Goal: Information Seeking & Learning: Learn about a topic

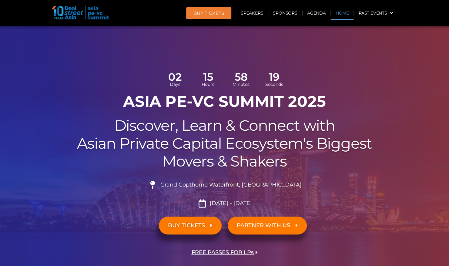
click at [344, 13] on link "Home" at bounding box center [342, 13] width 22 height 14
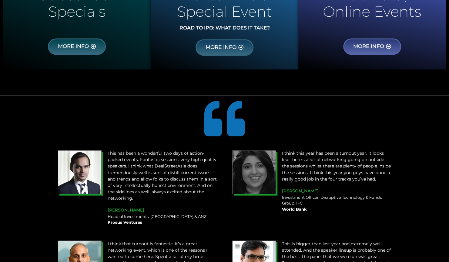
scroll to position [576, 0]
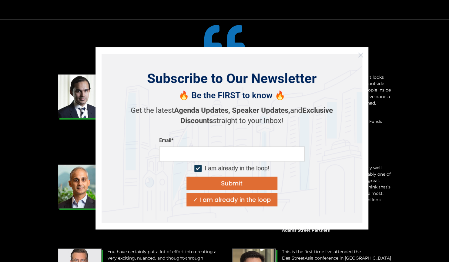
click at [362, 56] on icon "Close" at bounding box center [360, 54] width 5 height 5
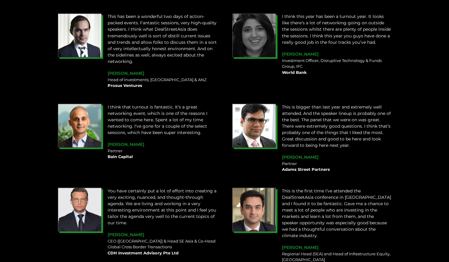
scroll to position [698, 0]
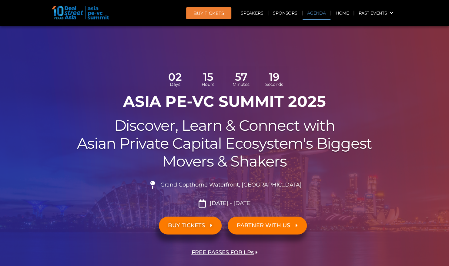
click at [319, 13] on link "Agenda" at bounding box center [317, 13] width 28 height 14
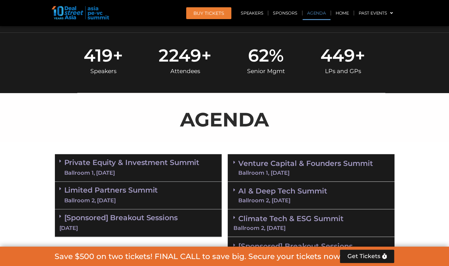
scroll to position [350, 0]
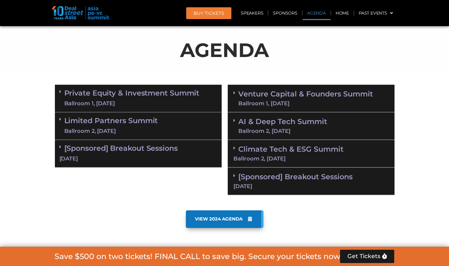
click at [269, 176] on link "[Sponsored] Breakout Sessions 11 Sept" at bounding box center [311, 180] width 155 height 17
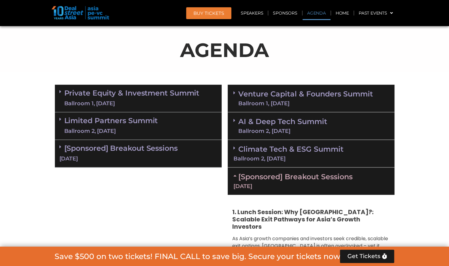
click at [283, 154] on div "Climate Tech & ESG Summit Ballroom 2, 11 Sept" at bounding box center [311, 154] width 167 height 28
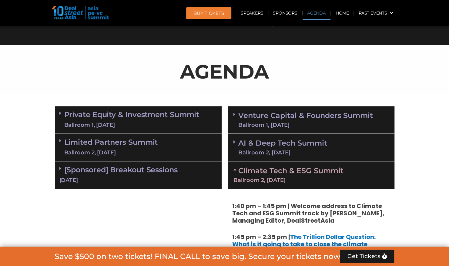
scroll to position [319, 0]
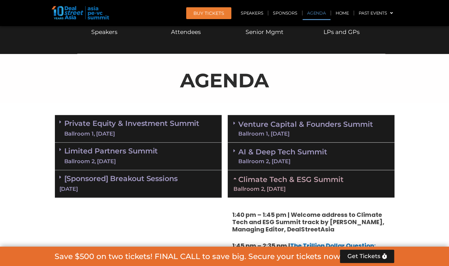
click at [272, 151] on link "AI & Deep Tech Summit Ballroom 2, 11 Sept" at bounding box center [282, 156] width 89 height 16
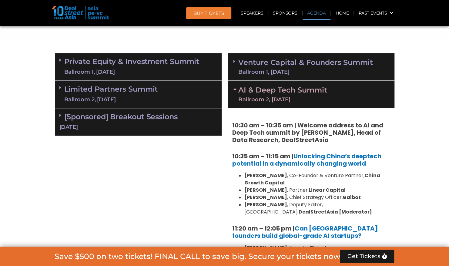
scroll to position [350, 0]
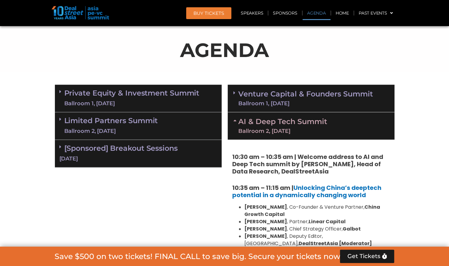
click at [288, 96] on link "Venture Capital & Founders​ Summit Ballroom 1, 11 Sept" at bounding box center [305, 98] width 135 height 16
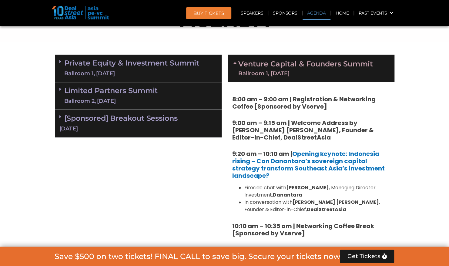
scroll to position [380, 0]
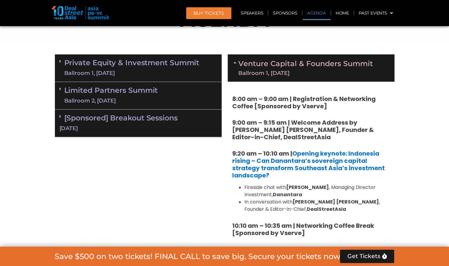
click at [235, 60] on icon at bounding box center [236, 62] width 5 height 5
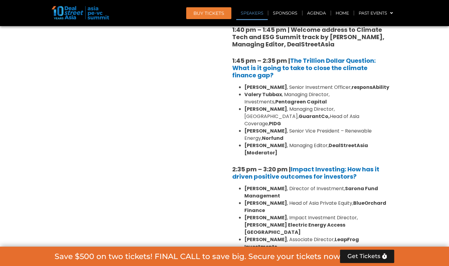
scroll to position [684, 0]
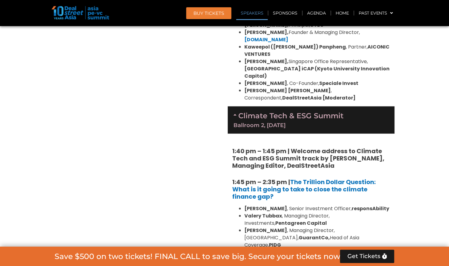
click at [239, 111] on link "Climate Tech & ESG Summit Ballroom 2, 11 Sept" at bounding box center [311, 119] width 155 height 17
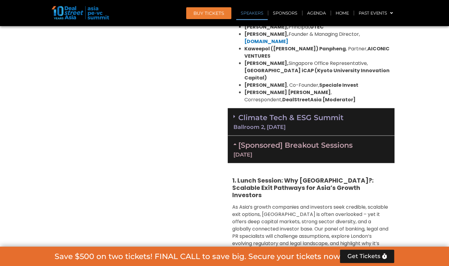
scroll to position [653, 0]
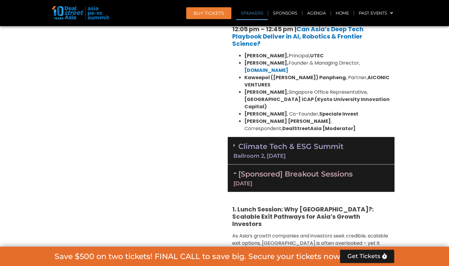
click at [256, 169] on link "[Sponsored] Breakout Sessions 11 Sept" at bounding box center [311, 177] width 155 height 17
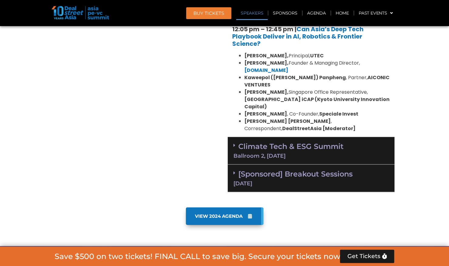
click at [272, 137] on div "Climate Tech & ESG Summit Ballroom 2, 11 Sept" at bounding box center [311, 151] width 167 height 28
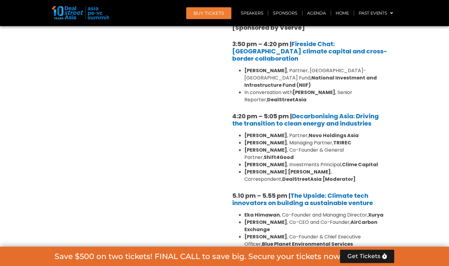
scroll to position [1108, 0]
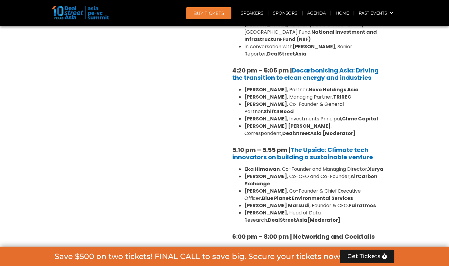
click at [246, 255] on link "[Sponsored] Breakout Sessions 11 Sept" at bounding box center [311, 263] width 155 height 17
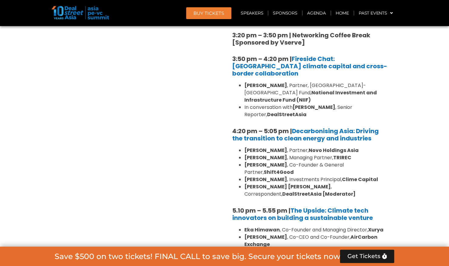
scroll to position [1139, 0]
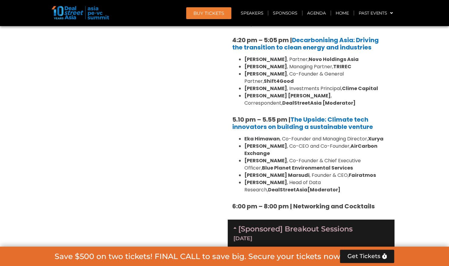
click at [237, 225] on icon at bounding box center [236, 227] width 5 height 5
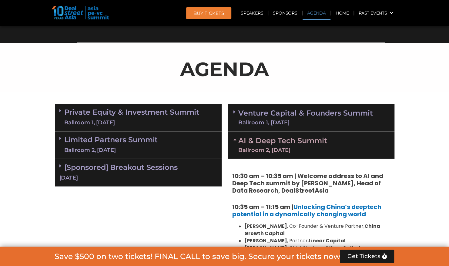
scroll to position [319, 0]
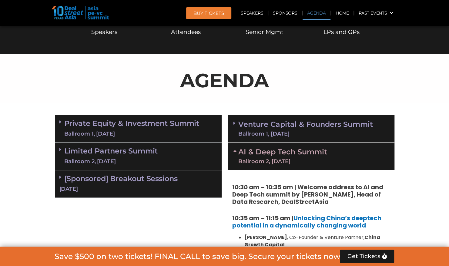
click at [252, 131] on div "Ballroom 1, [DATE]" at bounding box center [305, 133] width 135 height 5
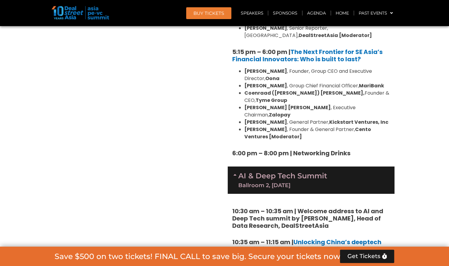
scroll to position [1108, 0]
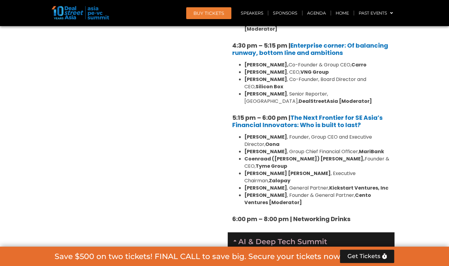
click at [244, 238] on link "AI & Deep Tech Summit Ballroom 2, 11 Sept" at bounding box center [282, 246] width 89 height 16
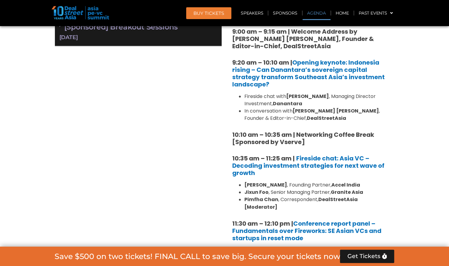
scroll to position [350, 0]
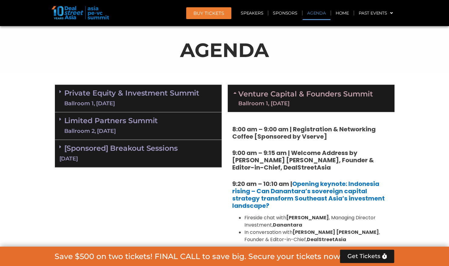
click at [248, 96] on link "Venture Capital & Founders​ Summit Ballroom 1, 11 Sept" at bounding box center [305, 98] width 135 height 16
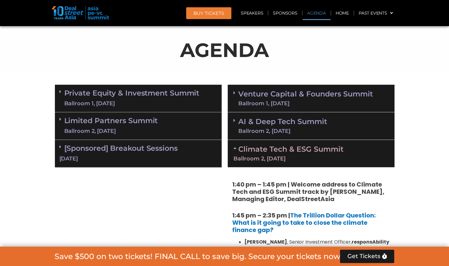
click at [105, 151] on link "[Sponsored] Breakout Sessions 10 Sept" at bounding box center [138, 153] width 158 height 19
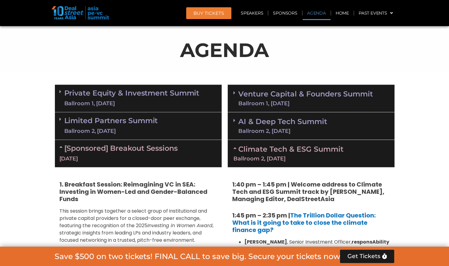
click at [240, 149] on link "Climate Tech & ESG Summit Ballroom 2, 11 Sept" at bounding box center [311, 153] width 155 height 17
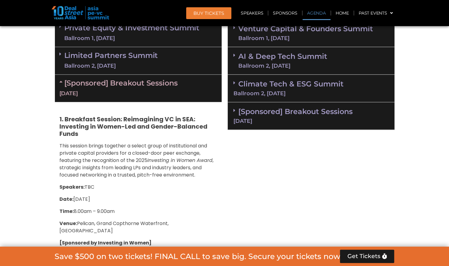
scroll to position [410, 0]
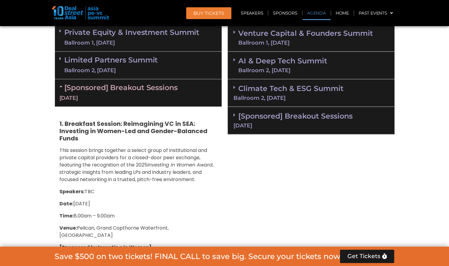
click at [135, 86] on link "[Sponsored] Breakout Sessions 10 Sept" at bounding box center [138, 92] width 158 height 19
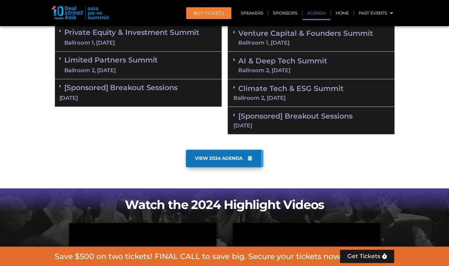
click at [117, 63] on link "Limited Partners Summit Ballroom 2, 10 Sept" at bounding box center [111, 65] width 94 height 18
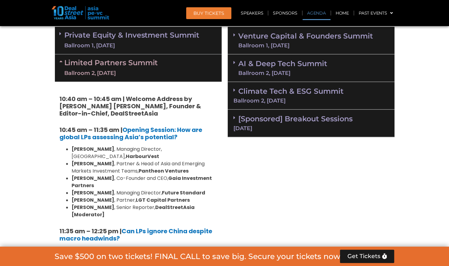
scroll to position [319, 0]
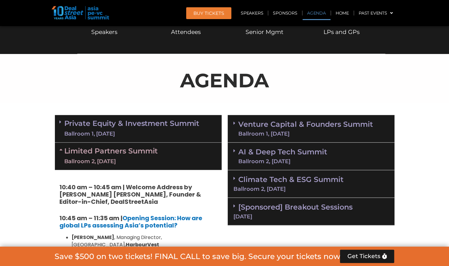
click at [96, 132] on div "Ballroom 1, [DATE]" at bounding box center [131, 134] width 135 height 8
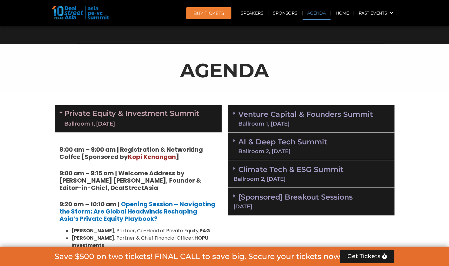
scroll to position [350, 0]
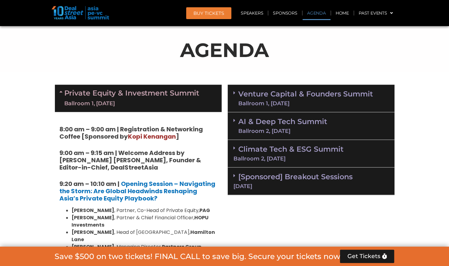
click at [91, 100] on div "Ballroom 1, [DATE]" at bounding box center [131, 104] width 135 height 8
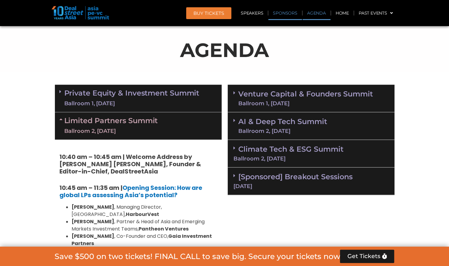
click at [285, 15] on link "Sponsors" at bounding box center [285, 13] width 33 height 14
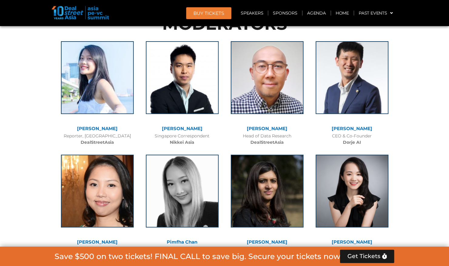
scroll to position [5385, 0]
